Goal: Information Seeking & Learning: Learn about a topic

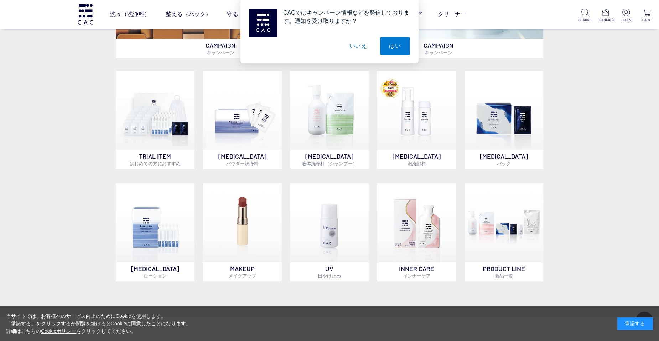
scroll to position [311, 0]
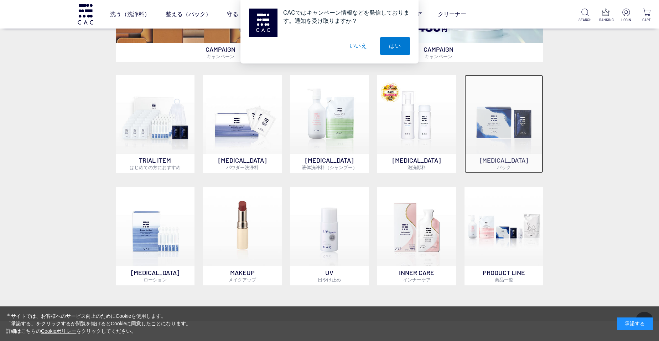
click at [507, 161] on p "SKIN CARE パック" at bounding box center [504, 163] width 79 height 19
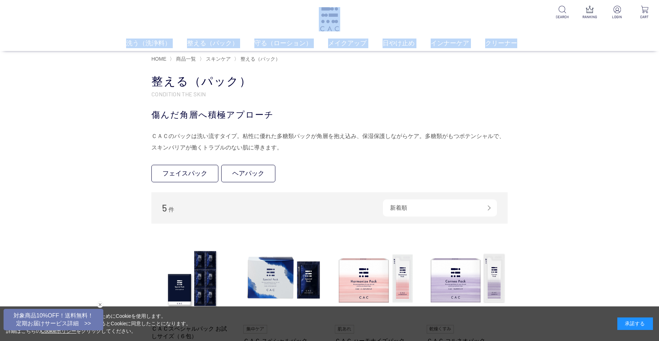
drag, startPoint x: 658, startPoint y: 37, endPoint x: 658, endPoint y: 48, distance: 11.0
click at [658, 48] on div "洗う（洗浄料） 液体洗浄料 パウダー洗浄料 泡洗顔料 グッズ 整える（パック） フェイスパック ヘアパック 守る（ローション） 保湿化粧水 柔軟化粧水 美容液…" at bounding box center [329, 25] width 659 height 51
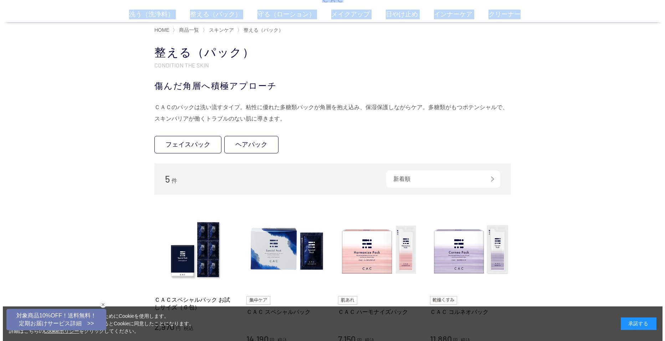
scroll to position [19, 0]
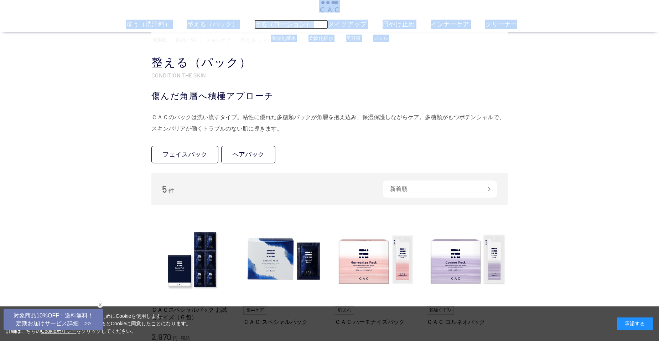
click at [266, 21] on link "守る（ローション）" at bounding box center [291, 25] width 74 height 10
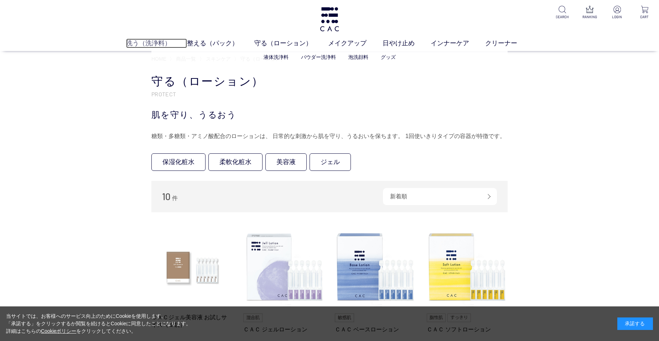
click at [160, 44] on link "洗う（洗浄料）" at bounding box center [156, 43] width 61 height 10
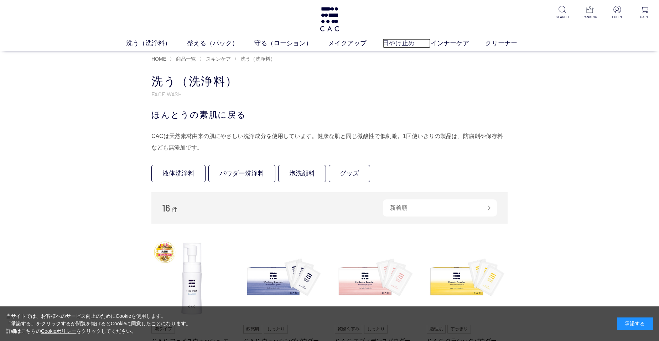
click at [393, 45] on link "日やけ止め" at bounding box center [407, 43] width 48 height 10
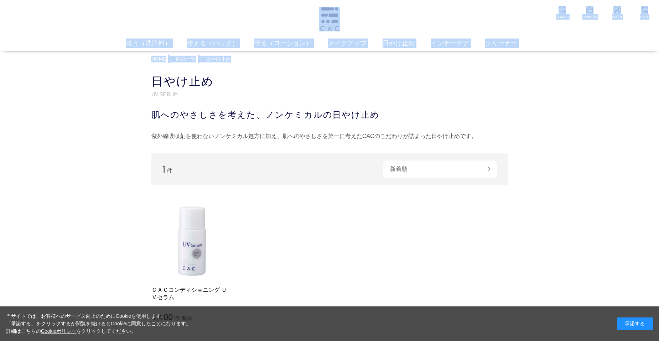
drag, startPoint x: 658, startPoint y: 34, endPoint x: 658, endPoint y: 58, distance: 24.2
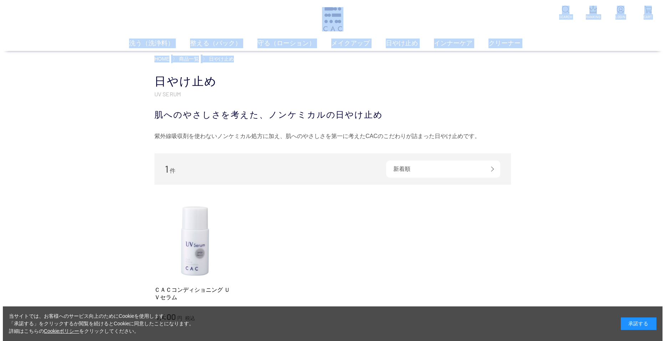
scroll to position [4, 0]
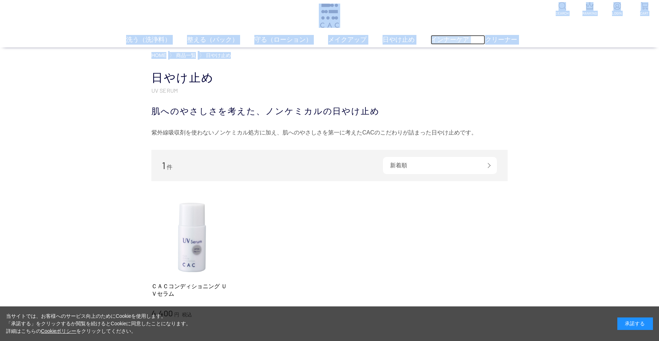
click at [451, 40] on link "インナーケア" at bounding box center [458, 40] width 55 height 10
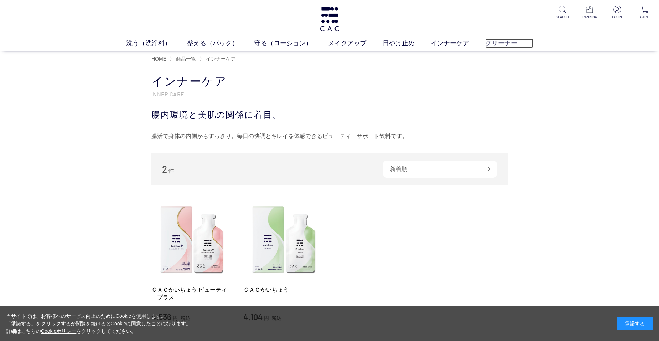
click at [501, 42] on link "クリーナー" at bounding box center [509, 43] width 48 height 10
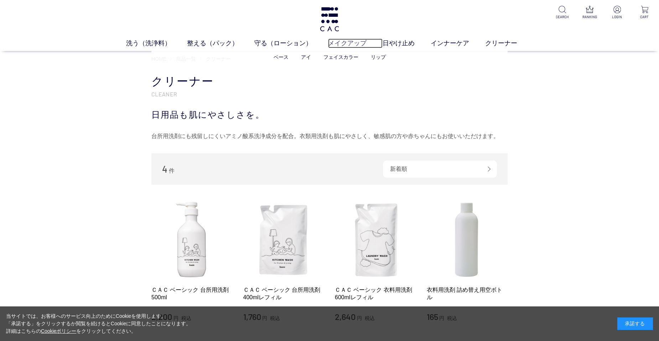
click at [340, 40] on link "メイクアップ" at bounding box center [355, 43] width 55 height 10
